Goal: Task Accomplishment & Management: Use online tool/utility

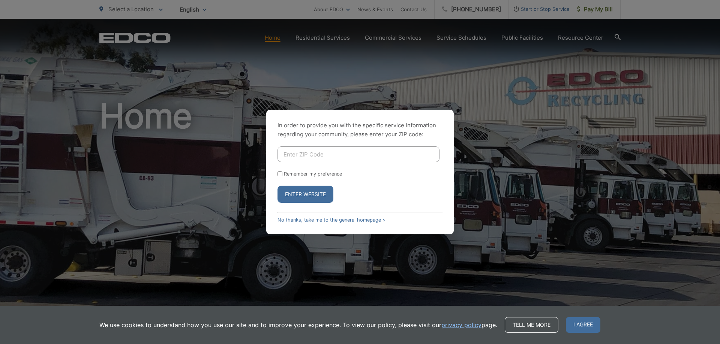
click at [311, 153] on input "Enter ZIP Code" at bounding box center [358, 155] width 162 height 16
type input "92081"
click at [305, 191] on button "Enter Website" at bounding box center [305, 194] width 56 height 17
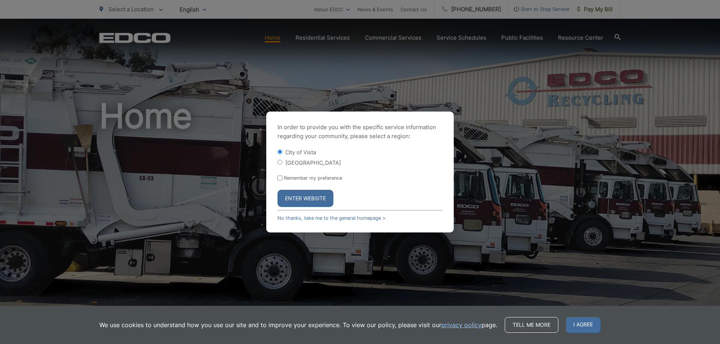
click at [304, 198] on button "Enter Website" at bounding box center [305, 198] width 56 height 17
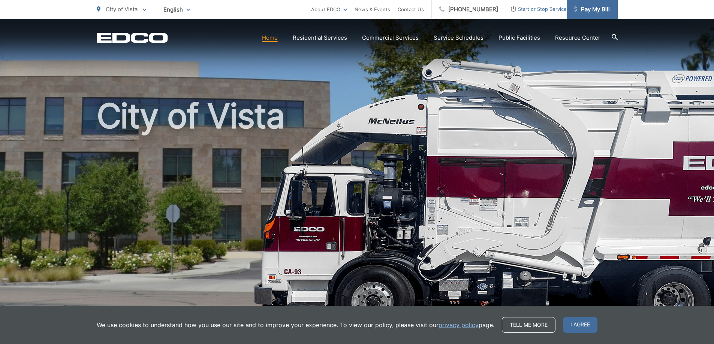
click at [590, 12] on span "Pay My Bill" at bounding box center [592, 9] width 36 height 9
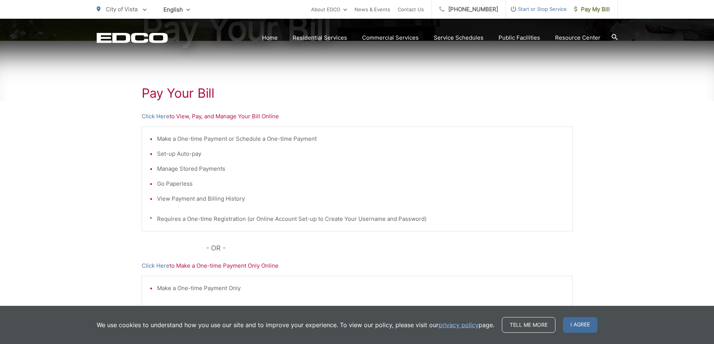
scroll to position [112, 0]
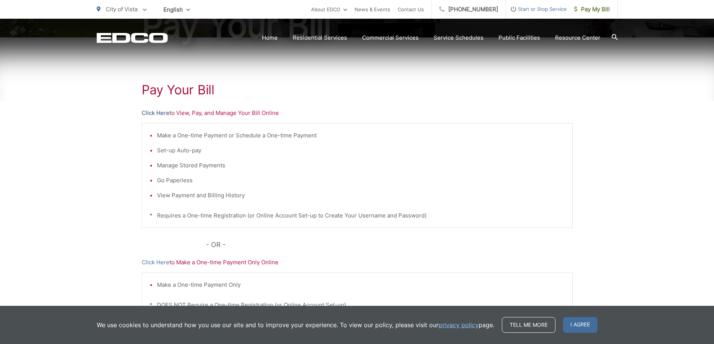
click at [152, 114] on link "Click Here" at bounding box center [156, 113] width 28 height 9
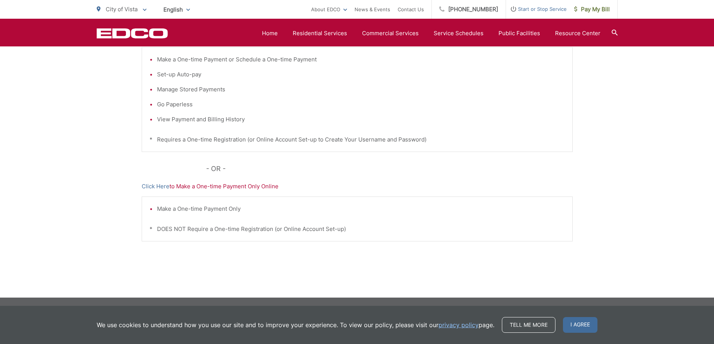
scroll to position [151, 0]
